Goal: Find specific page/section

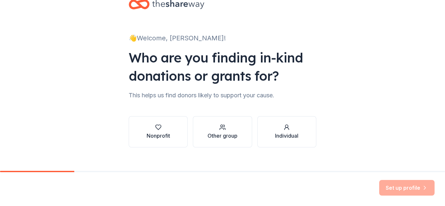
scroll to position [27, 0]
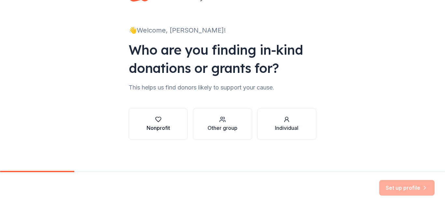
click at [156, 120] on icon "button" at bounding box center [158, 119] width 7 height 7
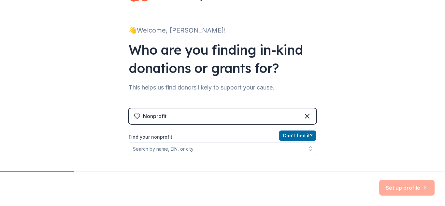
click at [150, 137] on label "Find your nonprofit" at bounding box center [223, 137] width 188 height 8
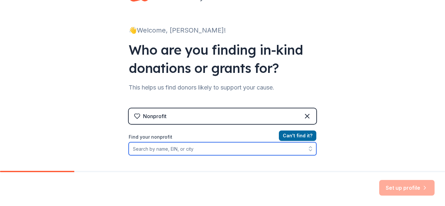
click at [131, 150] on input "Find your nonprofit" at bounding box center [223, 148] width 188 height 13
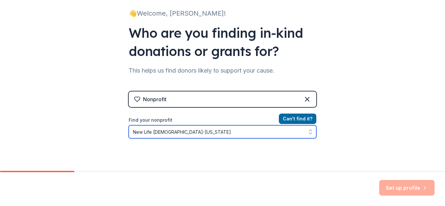
click at [309, 134] on icon "button" at bounding box center [310, 133] width 3 height 1
click at [309, 132] on icon "button" at bounding box center [310, 132] width 7 height 7
click at [309, 130] on icon "button" at bounding box center [310, 130] width 3 height 1
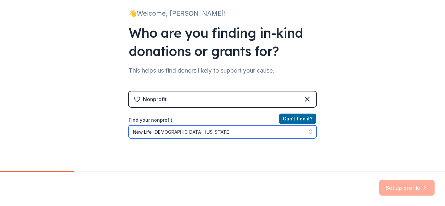
click at [309, 130] on icon "button" at bounding box center [310, 130] width 3 height 1
type input "New Life [DEMOGRAPHIC_DATA]-[US_STATE]"
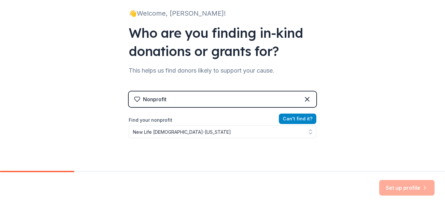
click at [295, 118] on button "Can ' t find it?" at bounding box center [297, 119] width 37 height 10
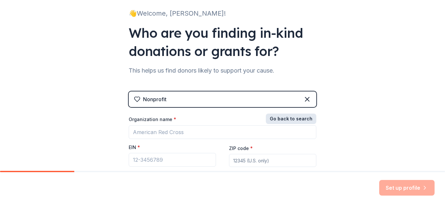
click at [297, 117] on button "Go back to search" at bounding box center [291, 119] width 50 height 10
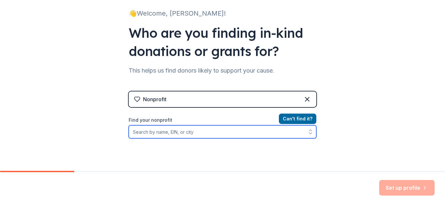
click at [131, 131] on input "Find your nonprofit" at bounding box center [223, 131] width 188 height 13
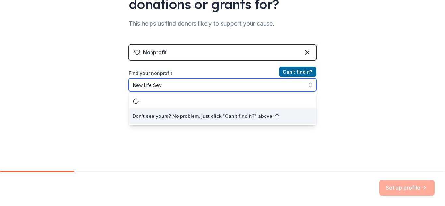
scroll to position [0, 0]
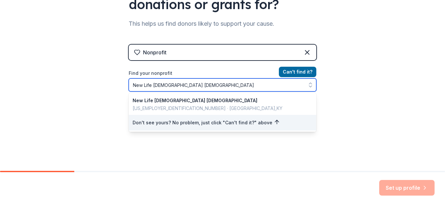
type input "New Life [DEMOGRAPHIC_DATA] [DEMOGRAPHIC_DATA]"
